Goal: Navigation & Orientation: Go to known website

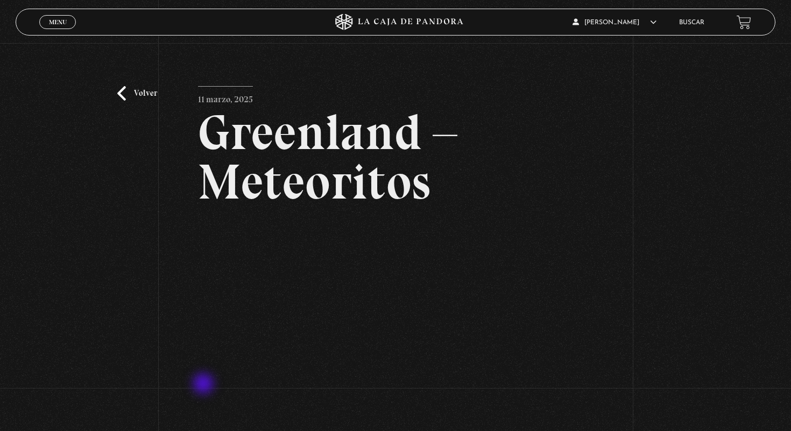
scroll to position [81, 0]
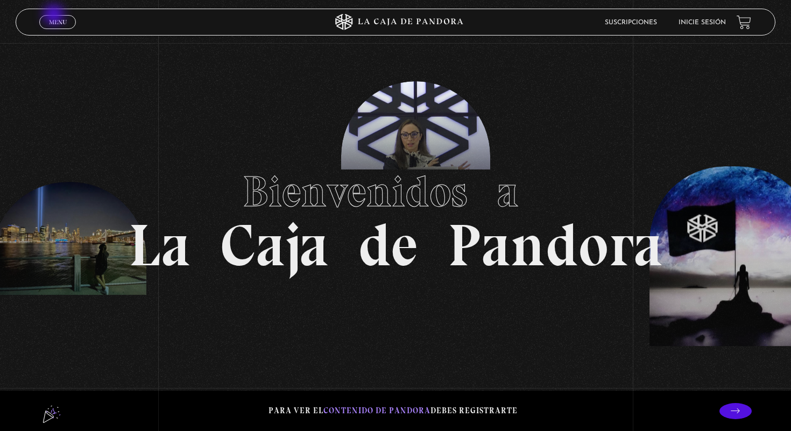
click at [55, 15] on link "Menu Cerrar" at bounding box center [57, 22] width 37 height 14
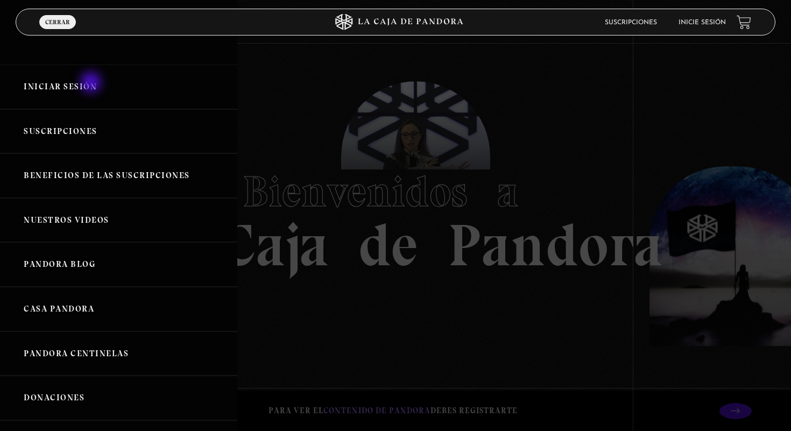
click at [92, 83] on link "Iniciar Sesión" at bounding box center [118, 87] width 237 height 45
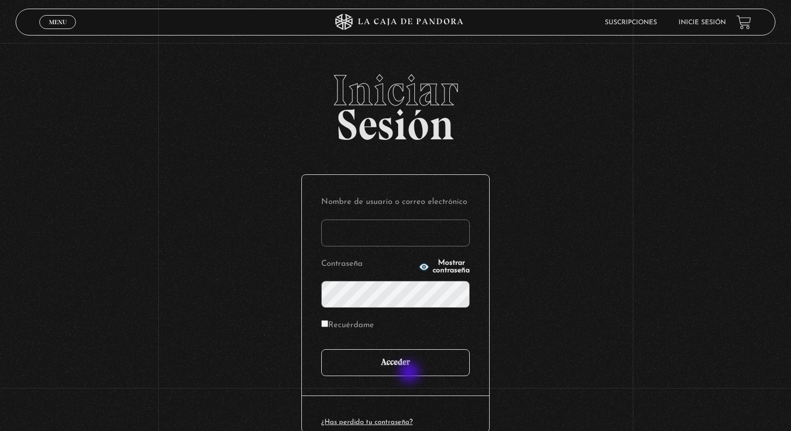
type input "vmora16@live.com"
click at [411, 367] on input "Acceder" at bounding box center [395, 362] width 149 height 27
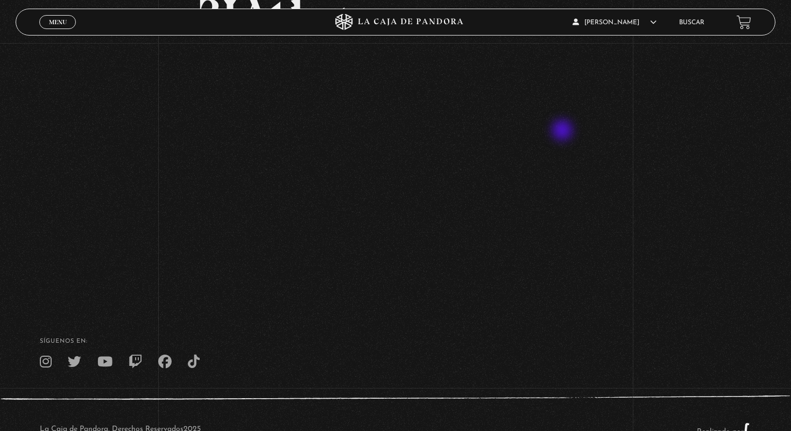
scroll to position [114, 0]
